Goal: Find contact information: Find contact information

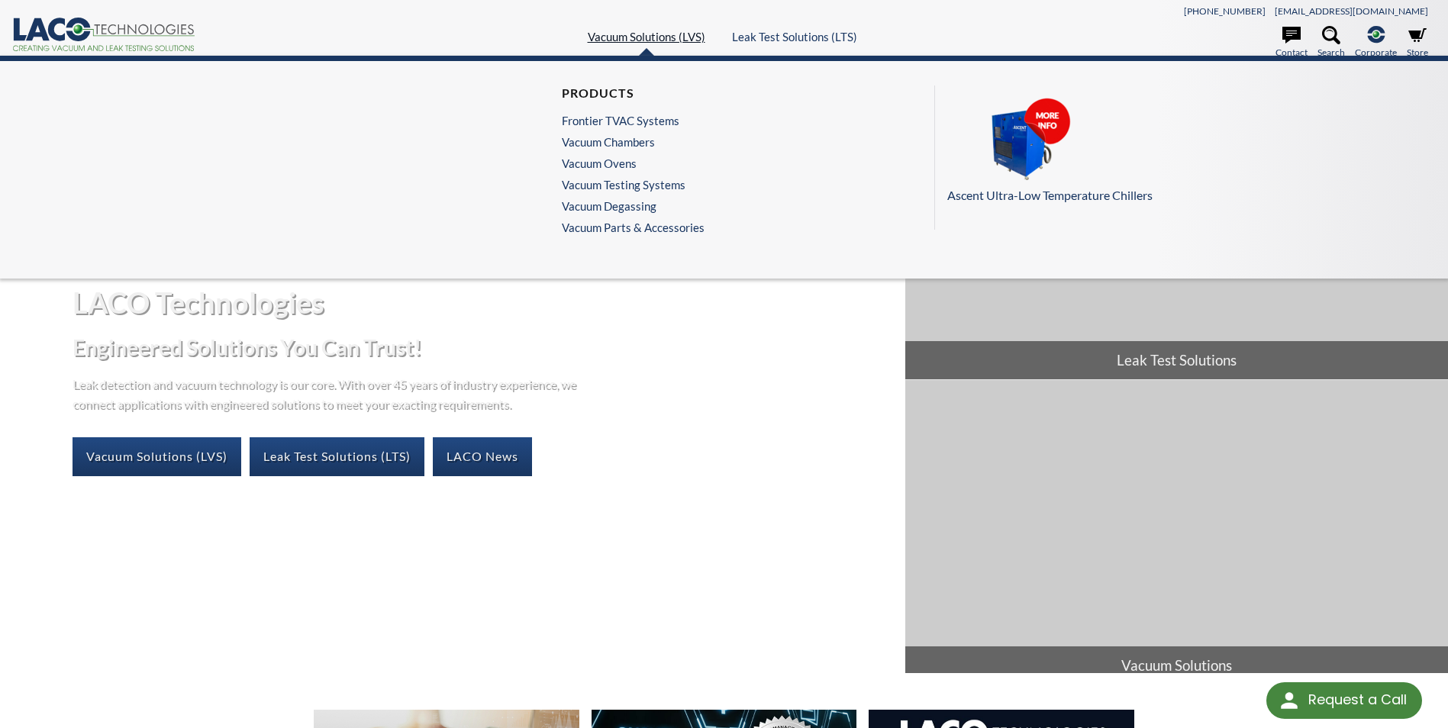
click at [674, 37] on link "Vacuum Solutions (LVS)" at bounding box center [647, 37] width 118 height 14
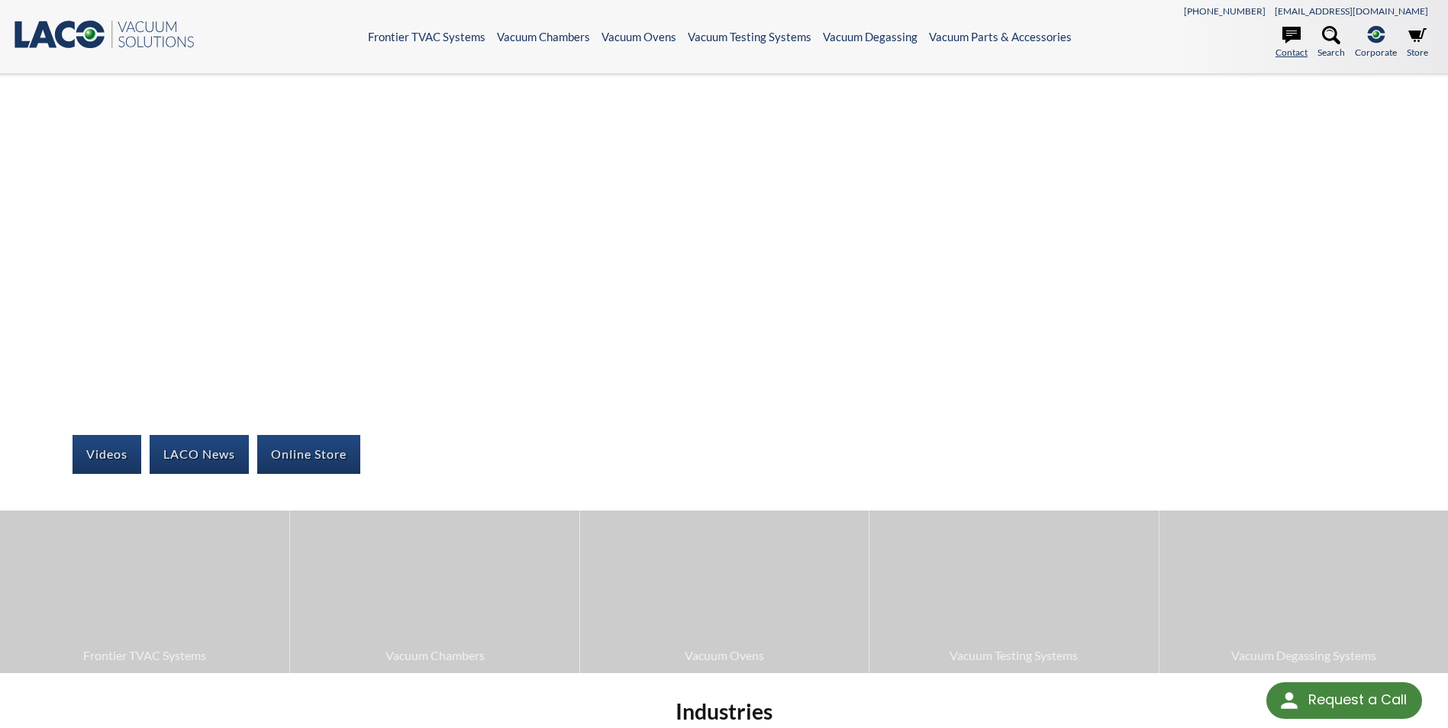
click at [1293, 44] on icon at bounding box center [1292, 35] width 18 height 18
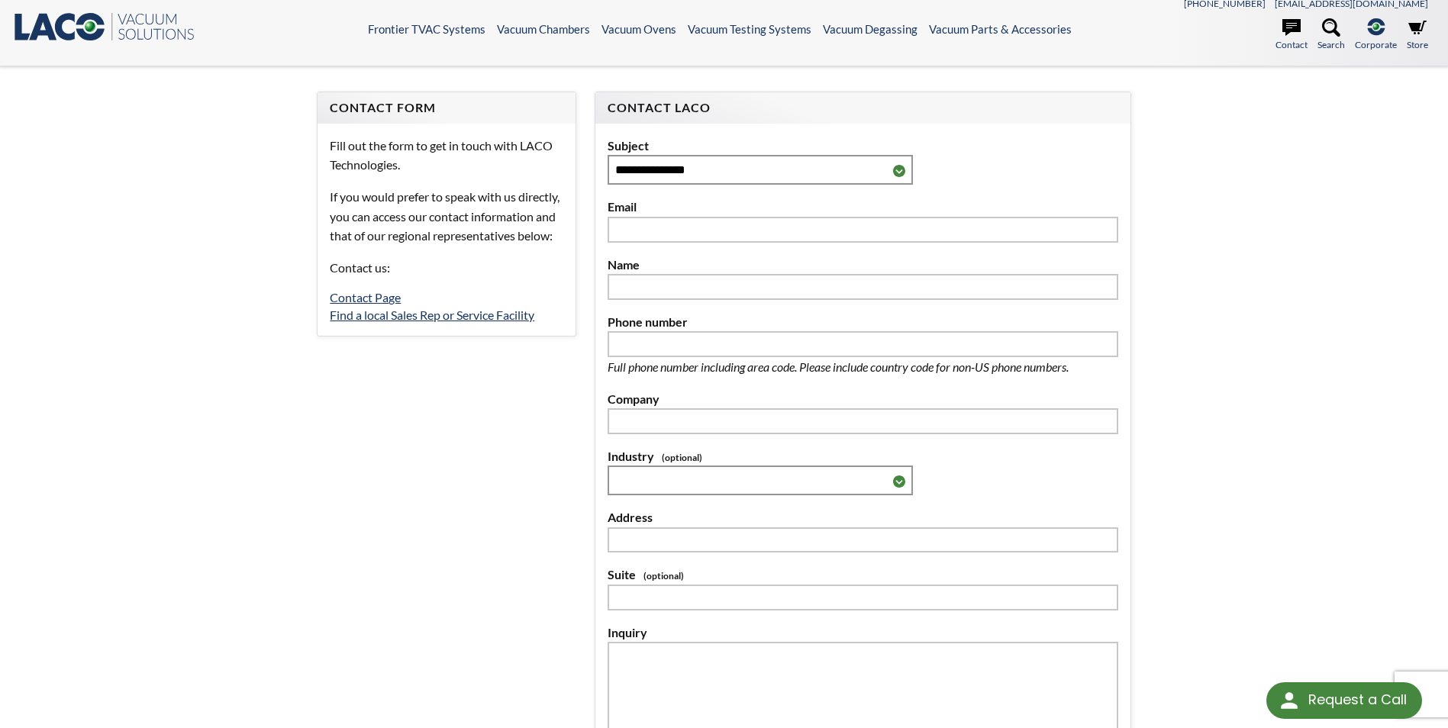
scroll to position [5, 0]
click at [380, 307] on link "Contact Page" at bounding box center [365, 299] width 71 height 15
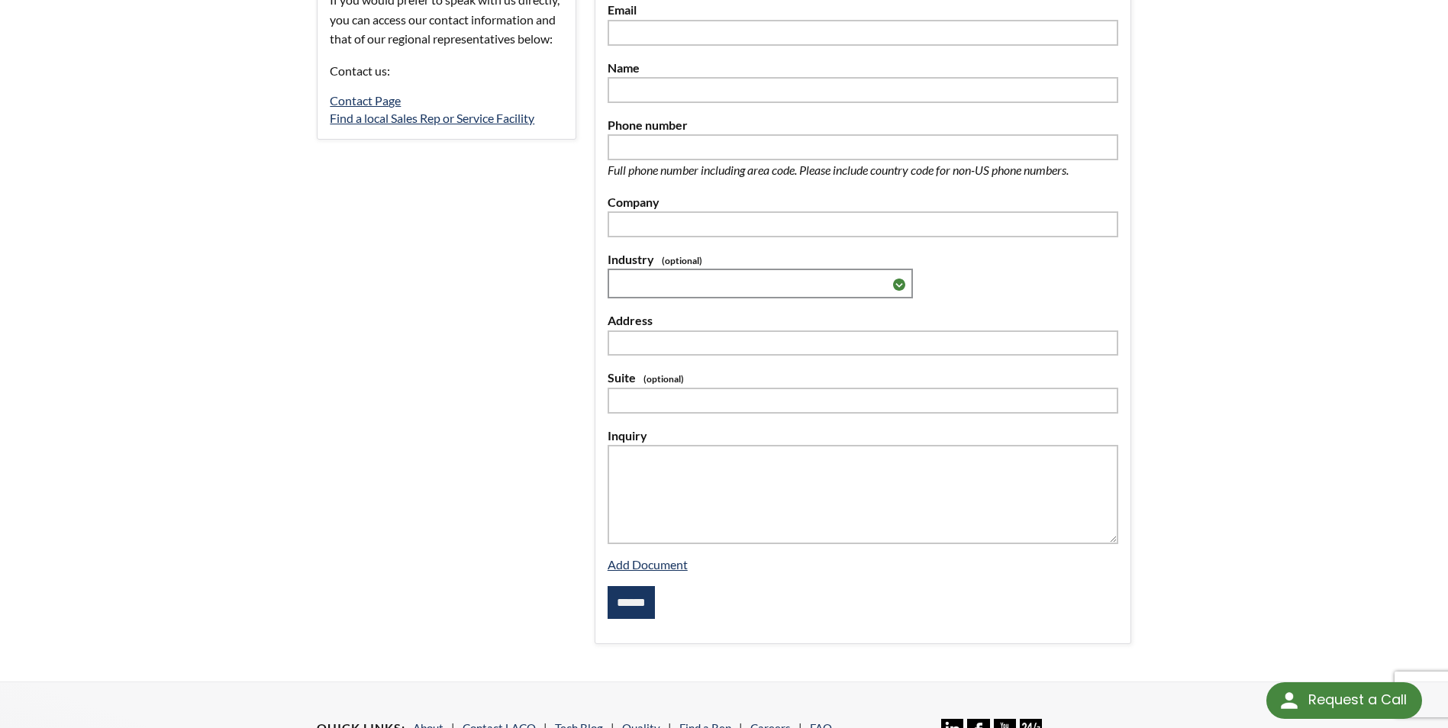
scroll to position [229, 0]
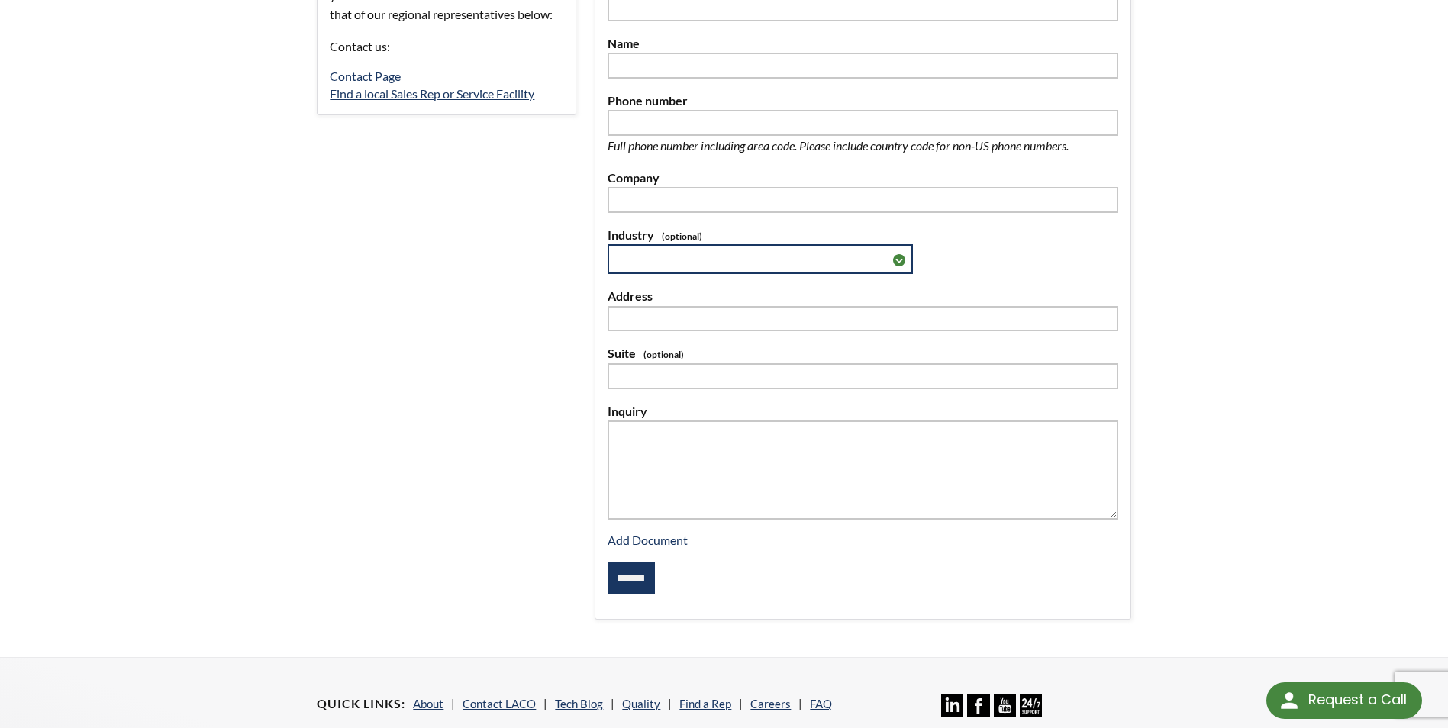
click at [893, 260] on select "**********" at bounding box center [760, 259] width 305 height 30
click at [891, 258] on select "**********" at bounding box center [760, 259] width 305 height 30
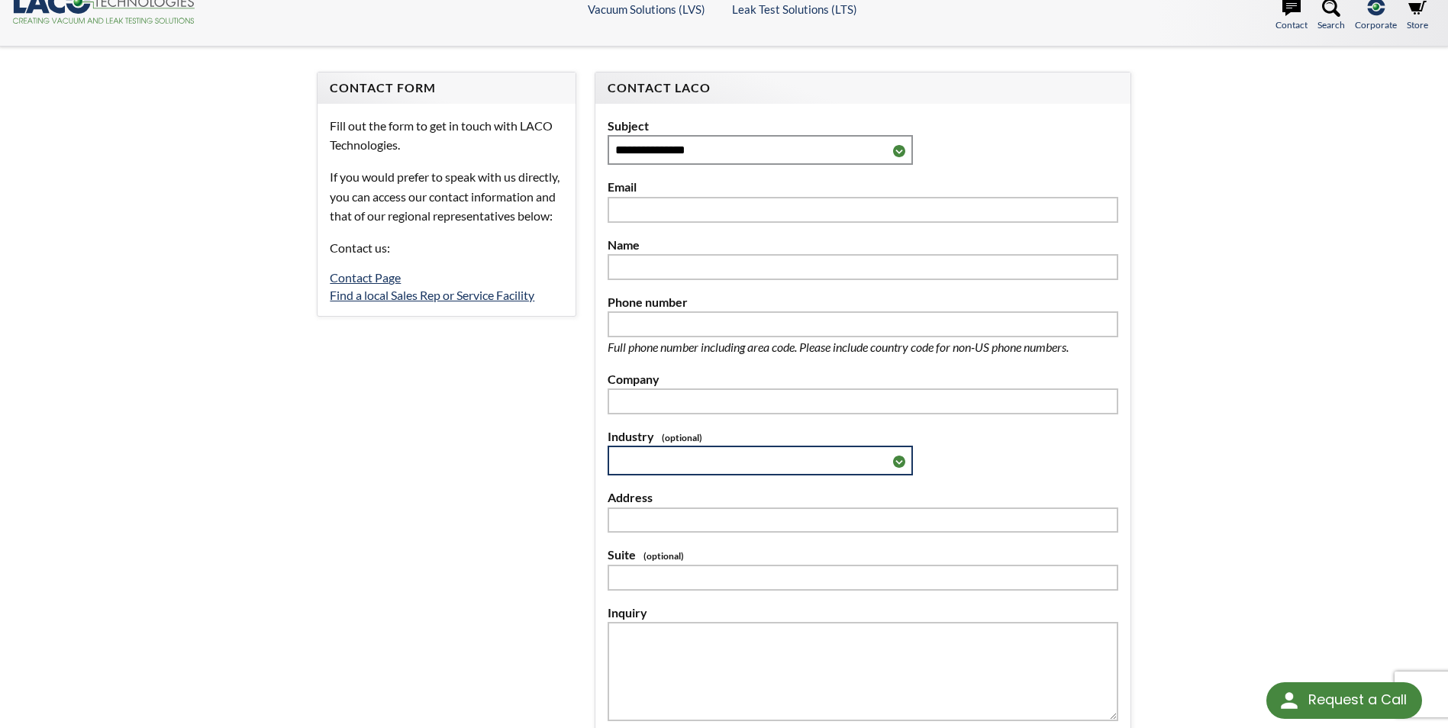
scroll to position [0, 0]
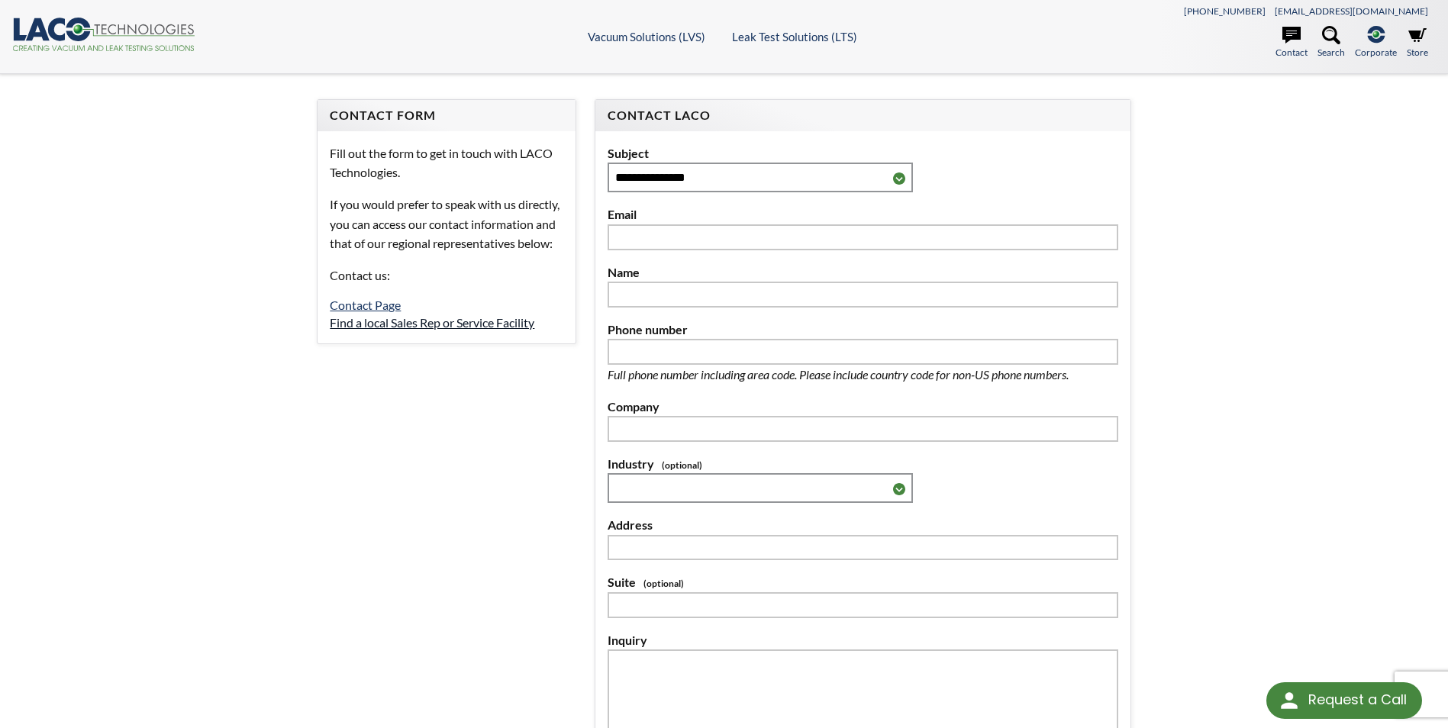
click at [405, 330] on link "Find a local Sales Rep or Service Facility" at bounding box center [432, 322] width 205 height 15
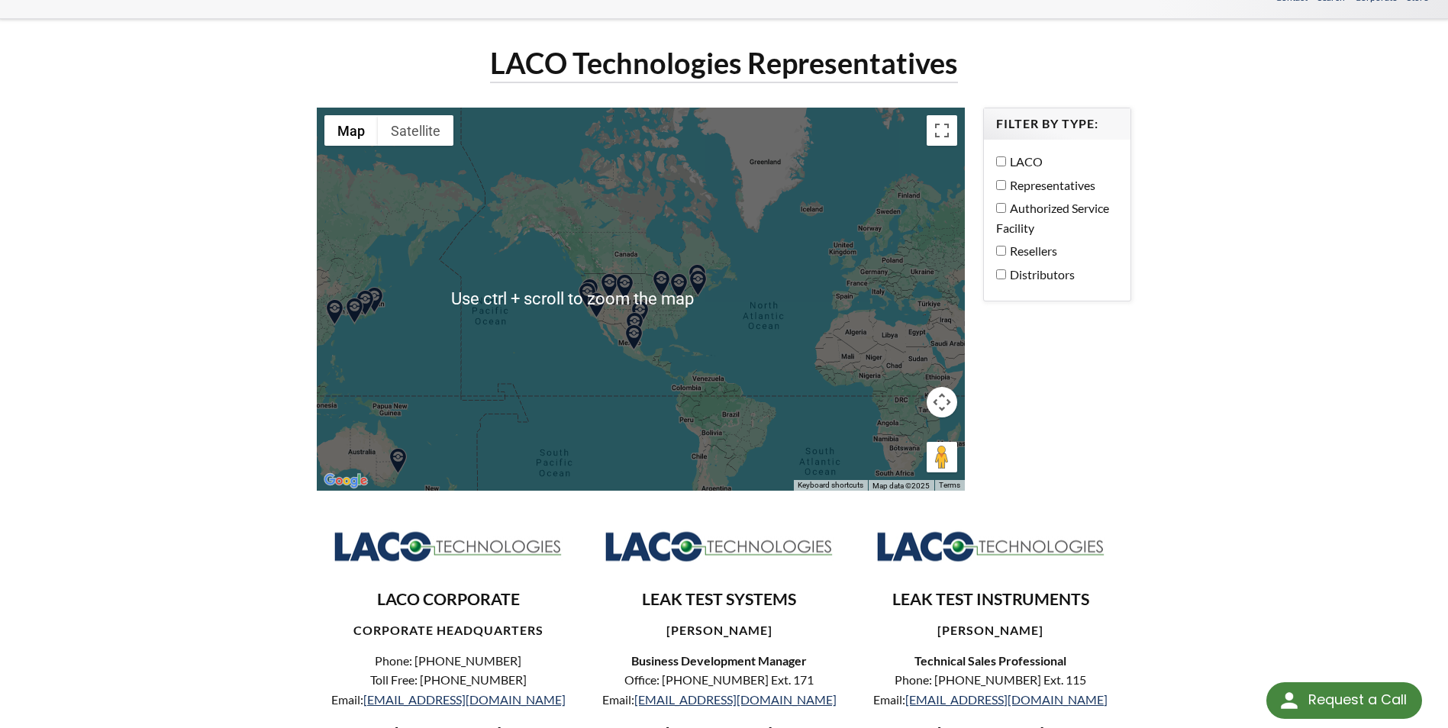
scroll to position [76, 0]
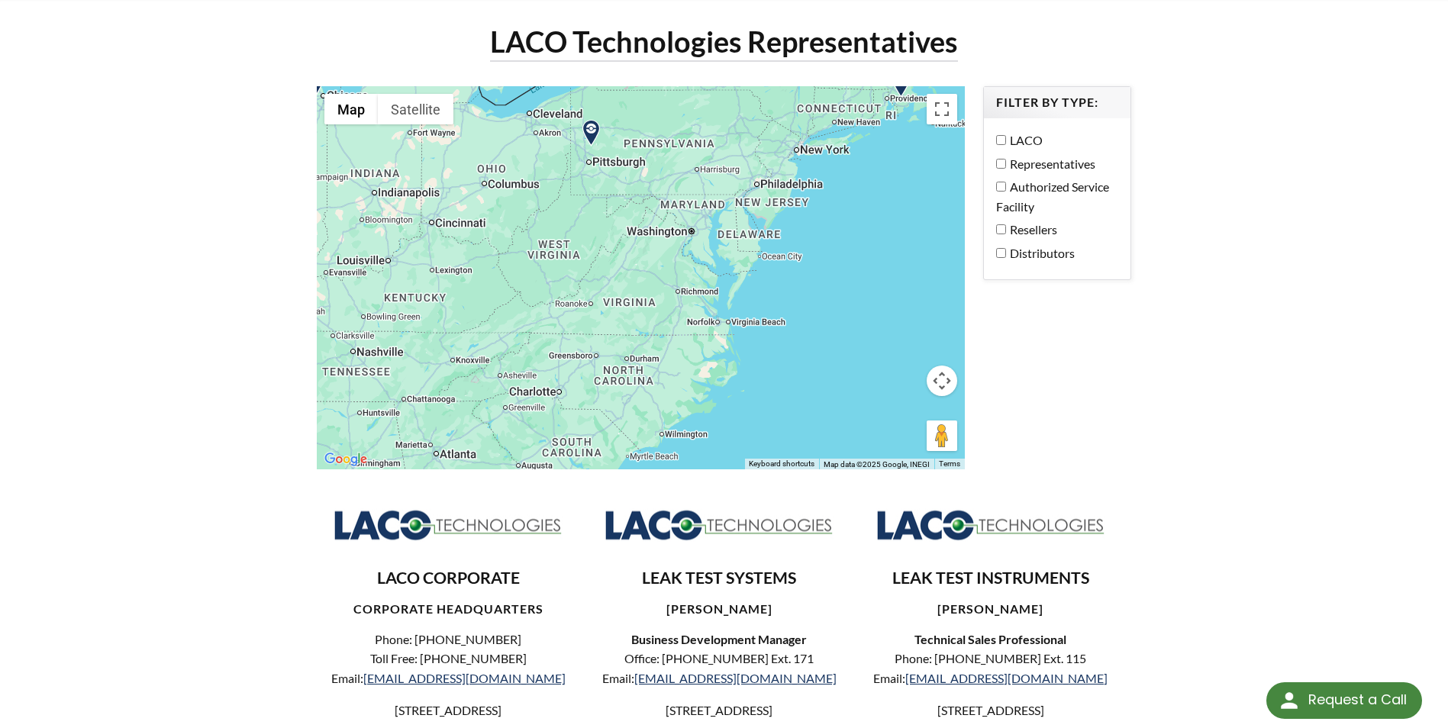
click at [590, 132] on img at bounding box center [591, 133] width 27 height 27
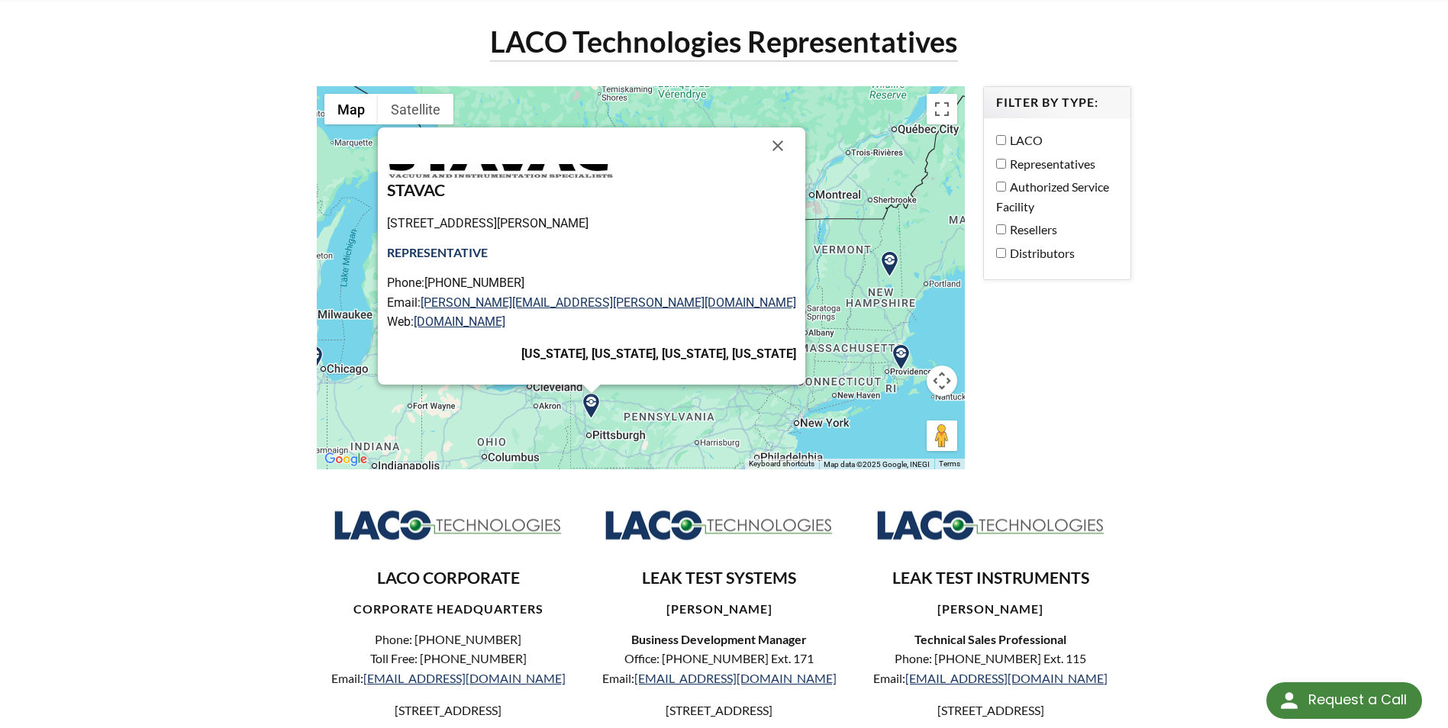
scroll to position [0, 0]
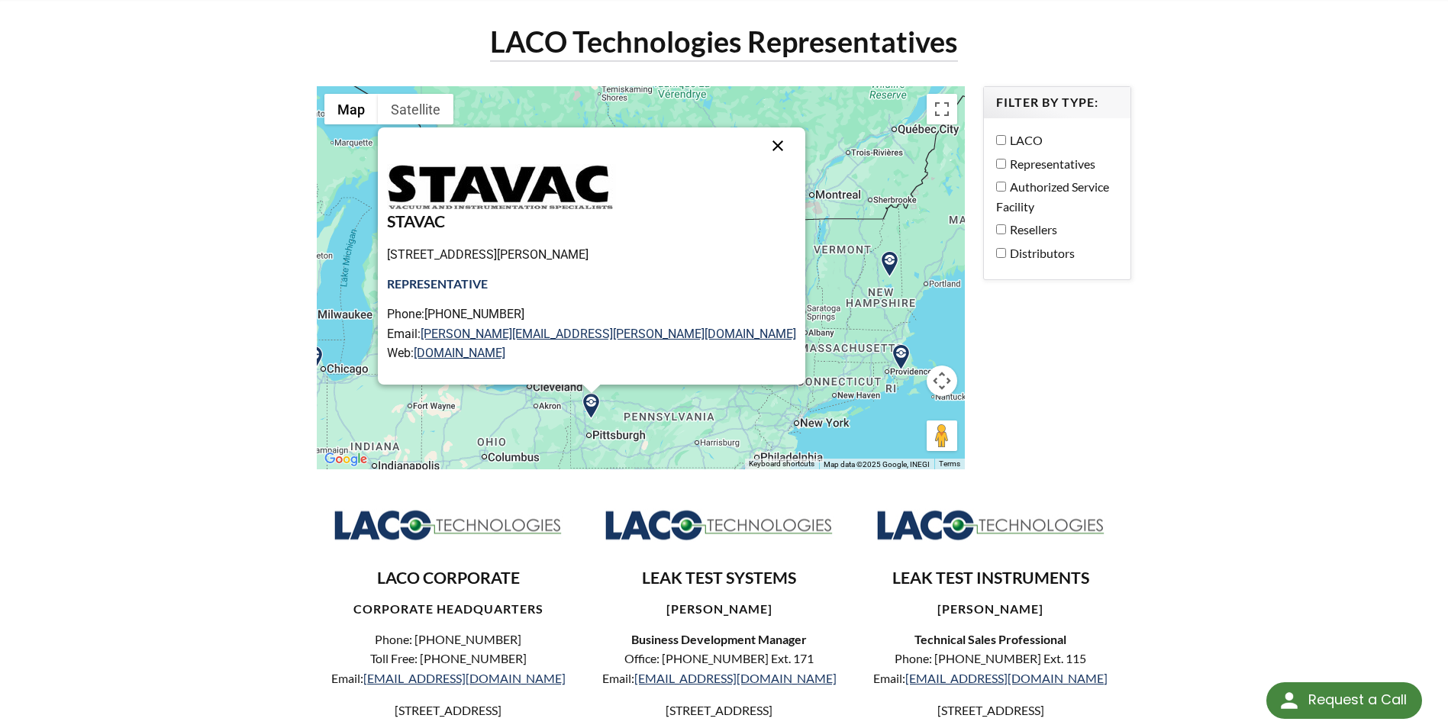
click at [760, 136] on button "Close" at bounding box center [778, 146] width 37 height 37
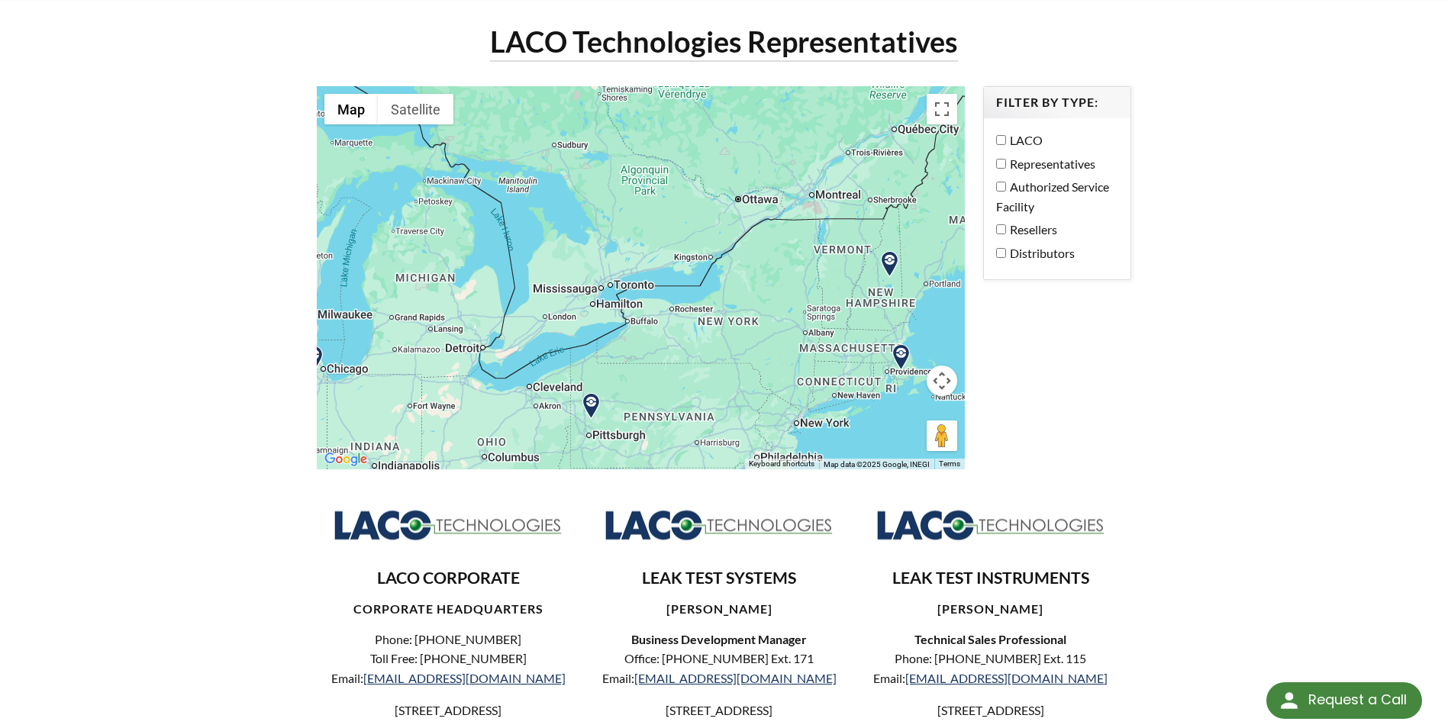
click at [901, 354] on img at bounding box center [901, 357] width 27 height 27
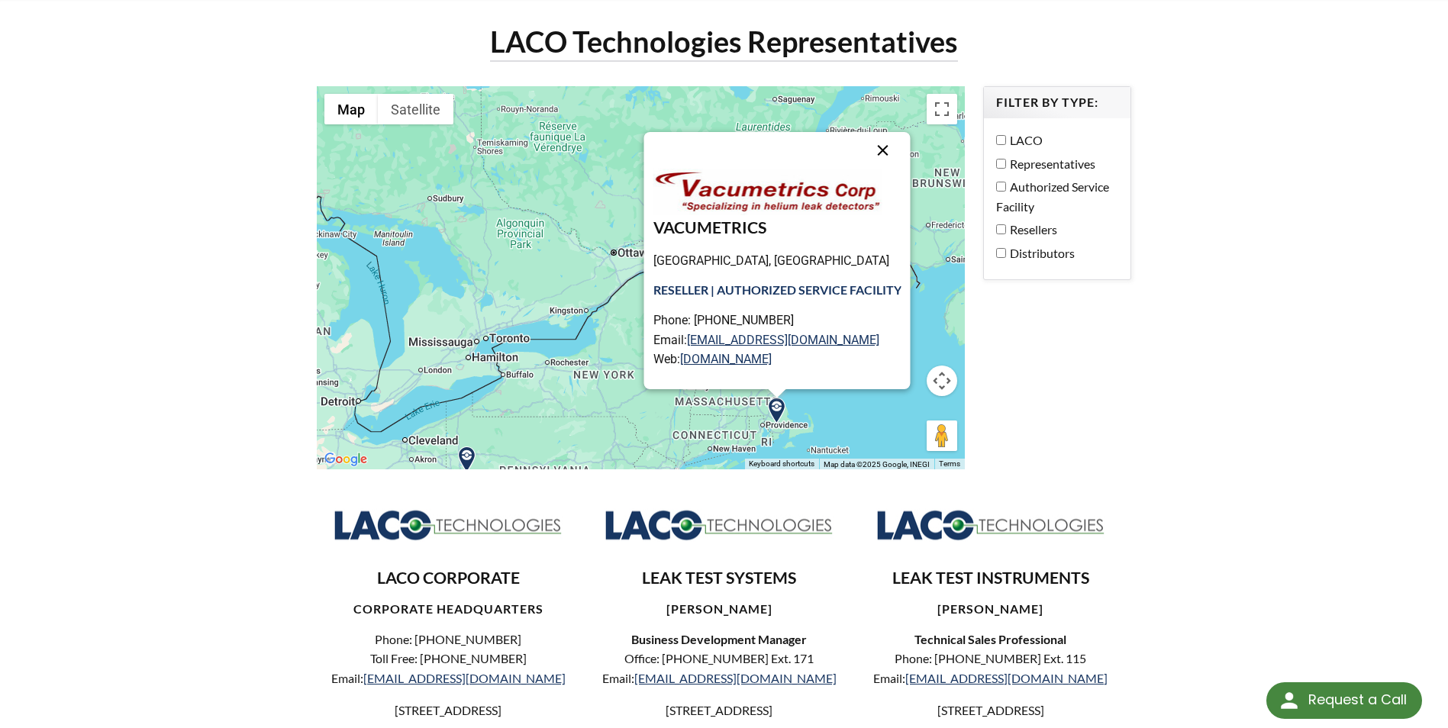
click at [892, 144] on button "Close" at bounding box center [883, 150] width 37 height 37
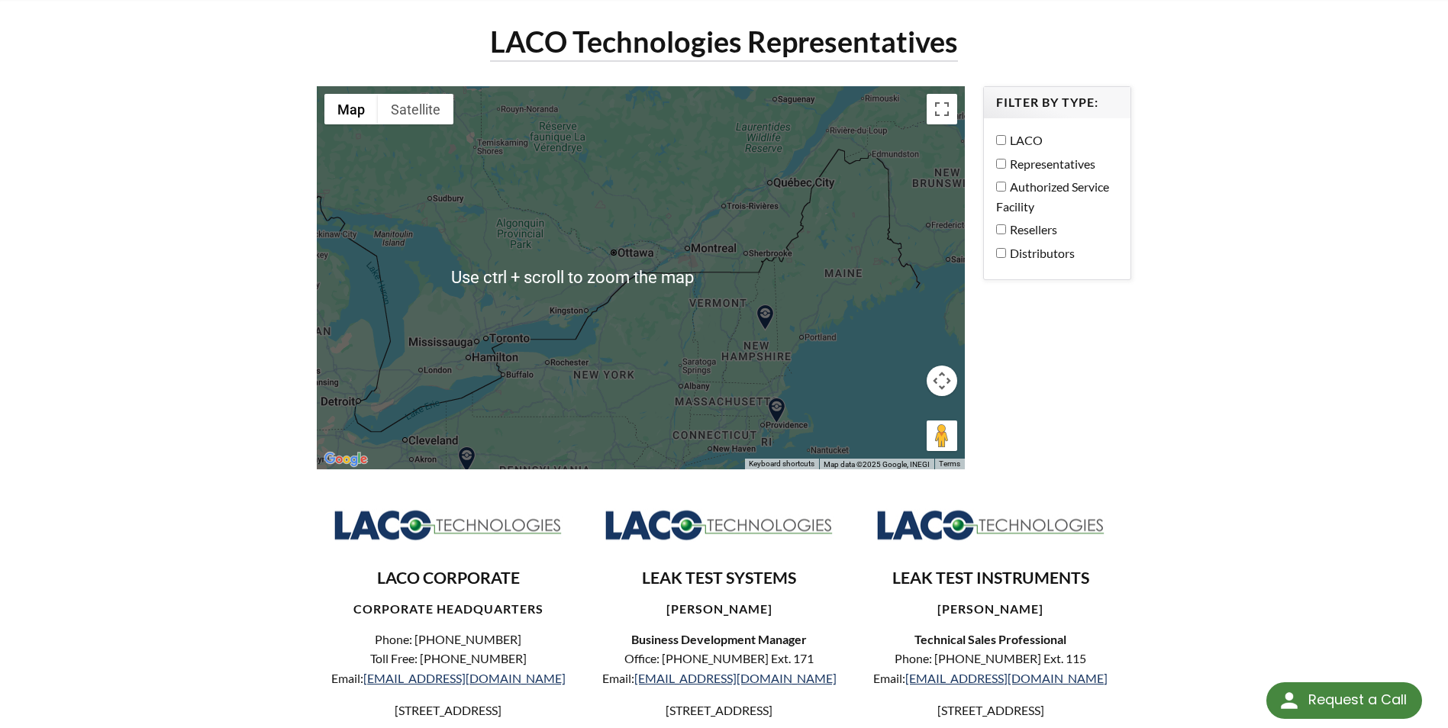
scroll to position [229, 0]
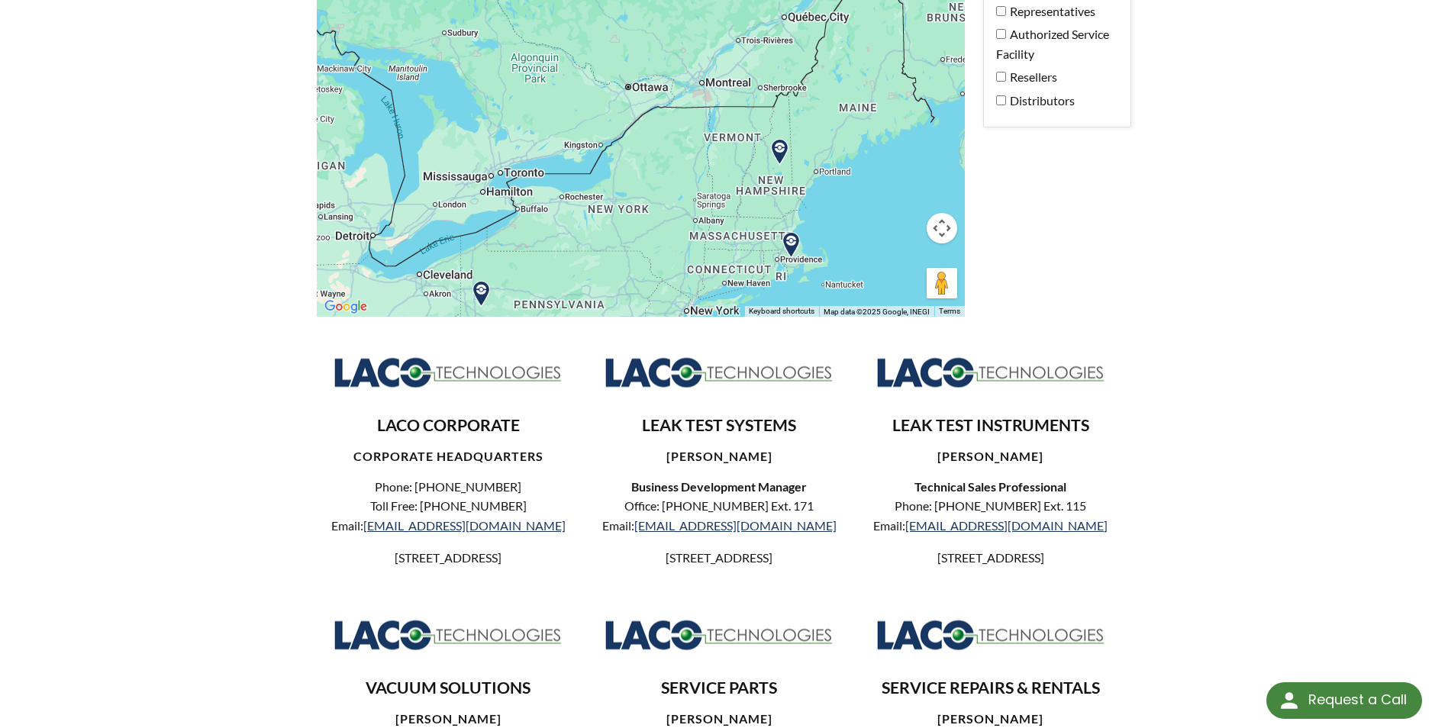
drag, startPoint x: 680, startPoint y: 205, endPoint x: 712, endPoint y: 169, distance: 48.1
click at [711, 169] on div at bounding box center [640, 125] width 647 height 383
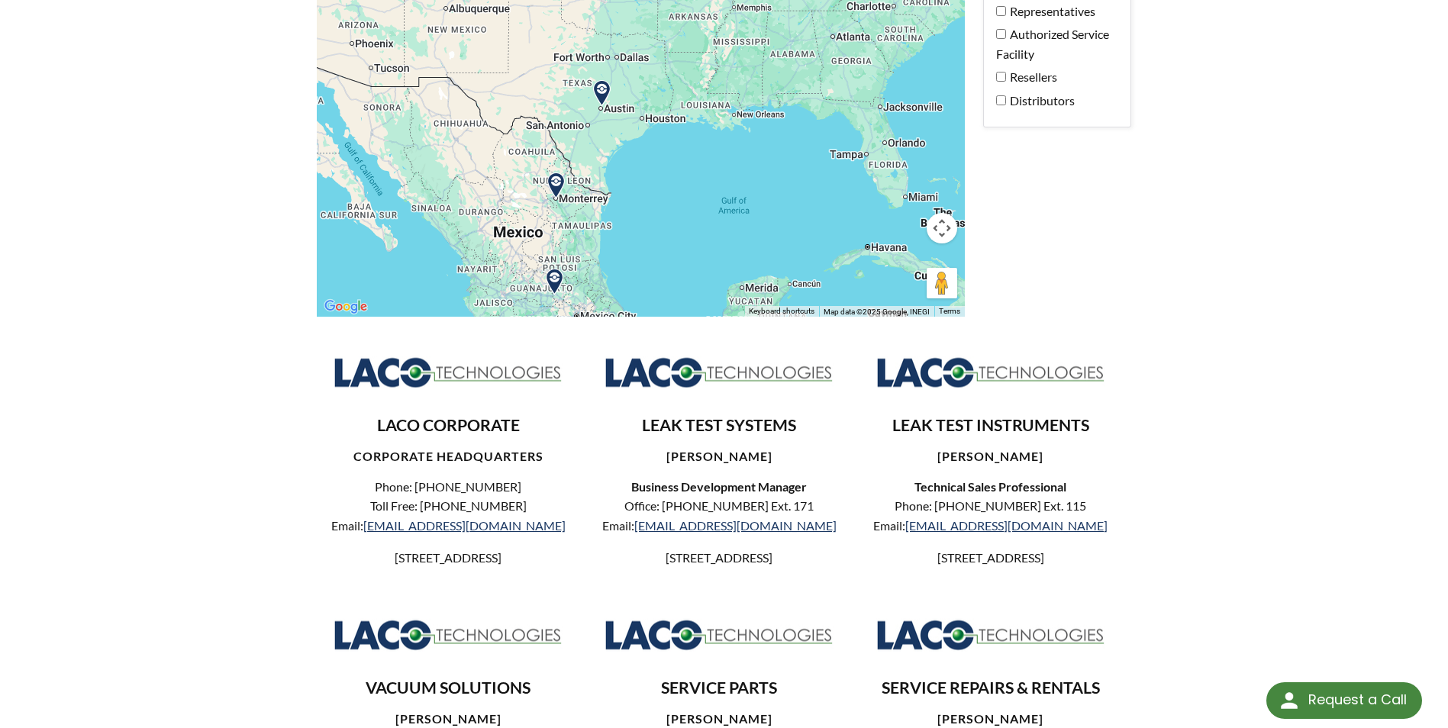
click at [551, 279] on img at bounding box center [554, 282] width 27 height 27
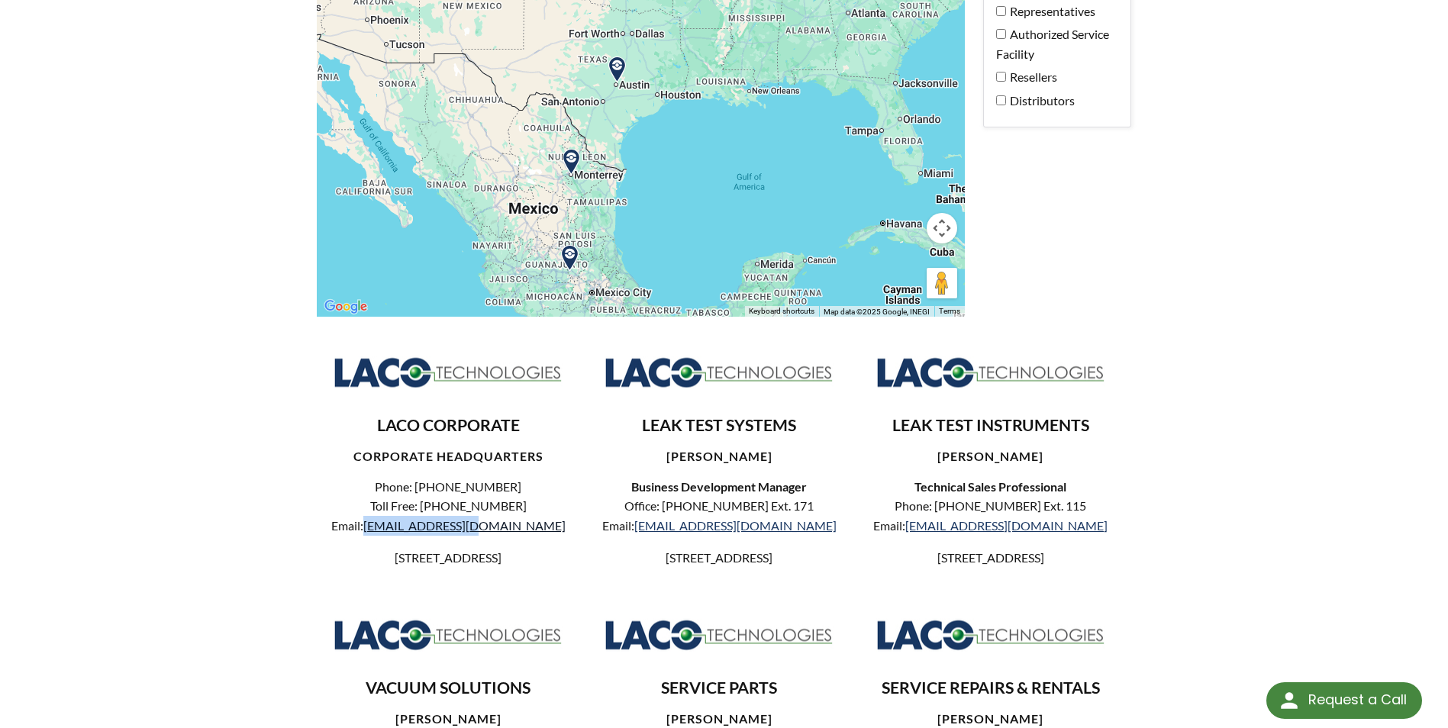
drag, startPoint x: 528, startPoint y: 528, endPoint x: 415, endPoint y: 532, distance: 113.1
click at [415, 532] on p "Phone: [PHONE_NUMBER] Toll Free: [PHONE_NUMBER] Email: [EMAIL_ADDRESS][DOMAIN_N…" at bounding box center [447, 506] width 237 height 59
drag, startPoint x: 415, startPoint y: 532, endPoint x: 453, endPoint y: 527, distance: 37.8
copy link "[EMAIL_ADDRESS][DOMAIN_NAME]"
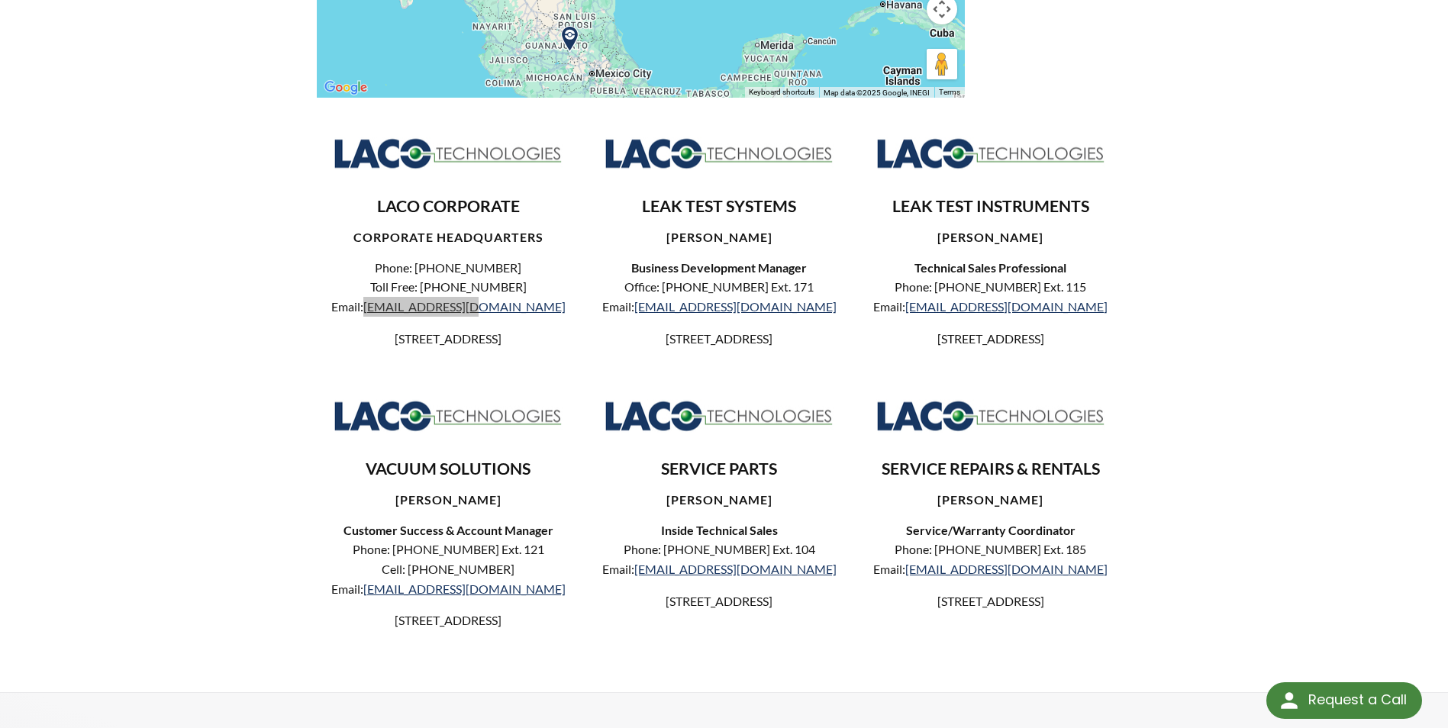
scroll to position [305, 0]
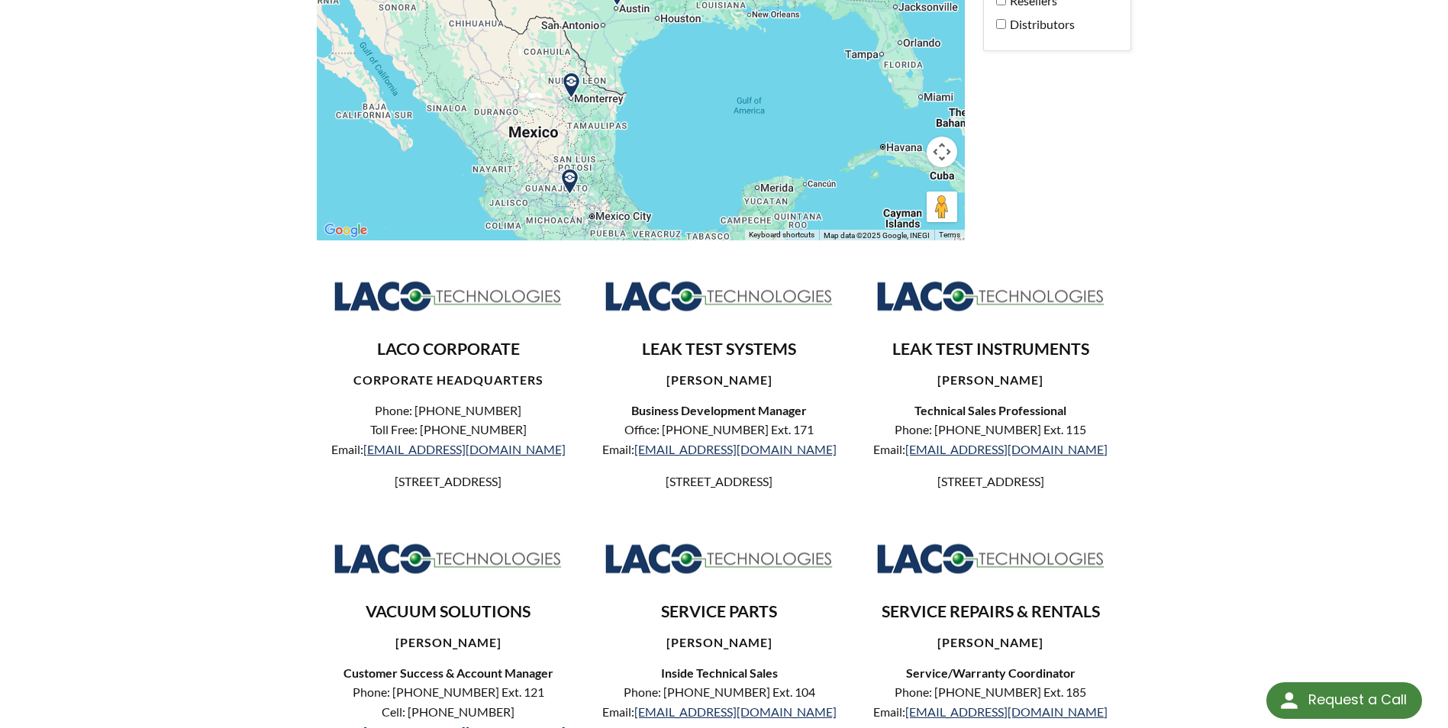
click at [203, 390] on div "LACO Technologies Representatives ← Move left → Move right ↑ Move up ↓ Move dow…" at bounding box center [724, 302] width 1448 height 1067
